Goal: Task Accomplishment & Management: Use online tool/utility

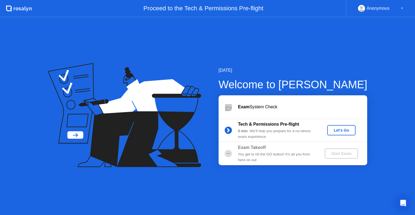
click at [347, 132] on div "Let's Go" at bounding box center [342, 130] width 24 height 4
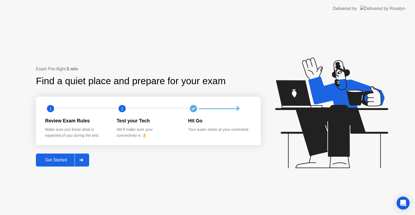
click at [48, 161] on div "Get Started" at bounding box center [56, 159] width 37 height 5
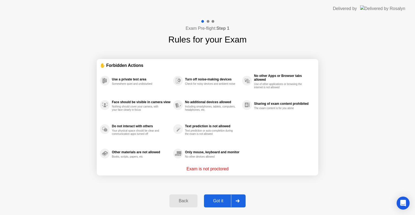
click at [218, 198] on div "Got it" at bounding box center [218, 200] width 25 height 5
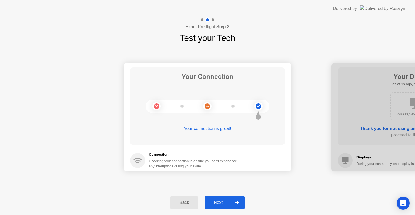
click at [219, 203] on div "Next" at bounding box center [218, 202] width 24 height 5
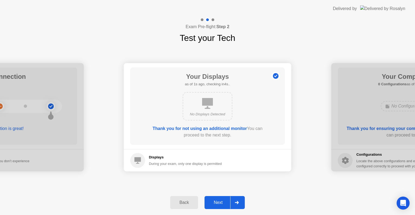
click at [219, 203] on div "Next" at bounding box center [218, 202] width 24 height 5
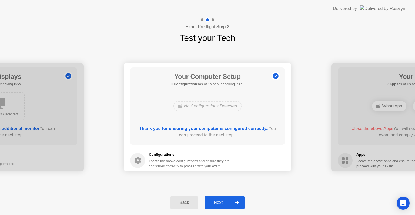
click at [219, 203] on div "Next" at bounding box center [218, 202] width 24 height 5
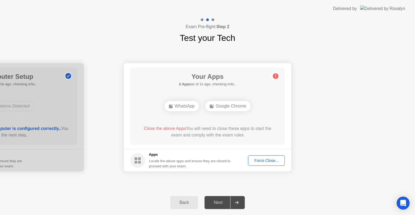
click at [261, 161] on div "Force Close..." at bounding box center [266, 160] width 33 height 4
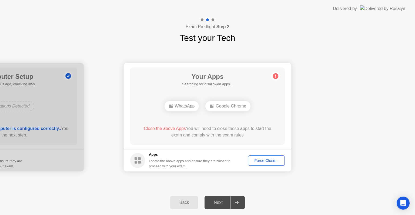
click at [219, 204] on div "Next" at bounding box center [218, 202] width 24 height 5
click at [256, 163] on div "Force Close..." at bounding box center [266, 160] width 33 height 4
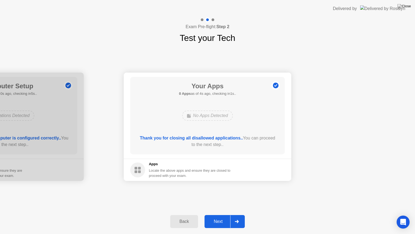
click at [216, 214] on div "Next" at bounding box center [218, 221] width 24 height 5
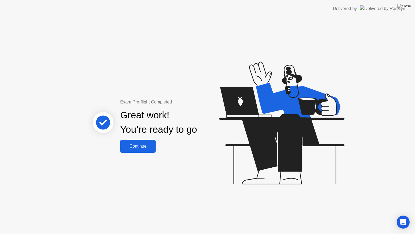
click at [128, 147] on div "Continue" at bounding box center [138, 146] width 32 height 5
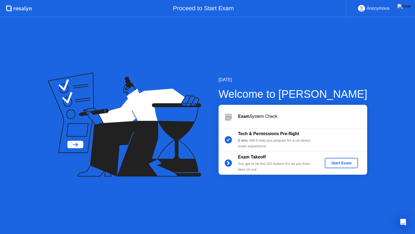
click at [347, 161] on div "Start Exam" at bounding box center [341, 163] width 29 height 4
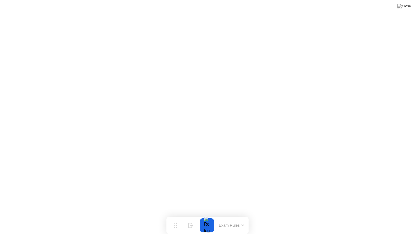
click at [404, 4] on button at bounding box center [404, 6] width 16 height 7
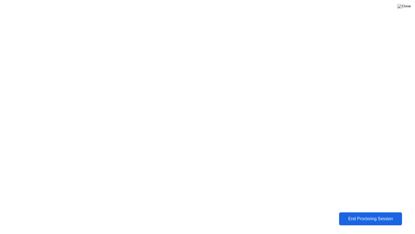
click at [371, 214] on div "End Proctoring Session" at bounding box center [371, 218] width 60 height 5
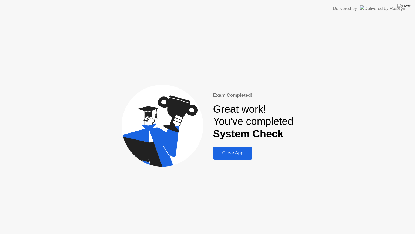
click at [234, 156] on div "Close App" at bounding box center [233, 152] width 36 height 5
